Goal: Check status: Check status

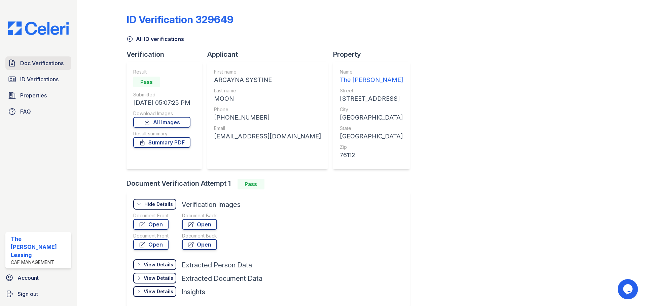
click at [46, 59] on span "Doc Verifications" at bounding box center [41, 63] width 43 height 8
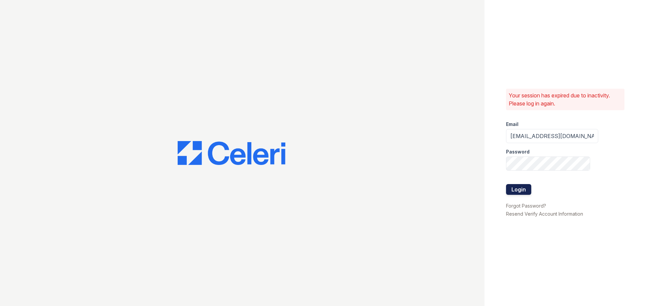
click at [523, 193] on button "Login" at bounding box center [518, 189] width 25 height 11
